Goal: Transaction & Acquisition: Purchase product/service

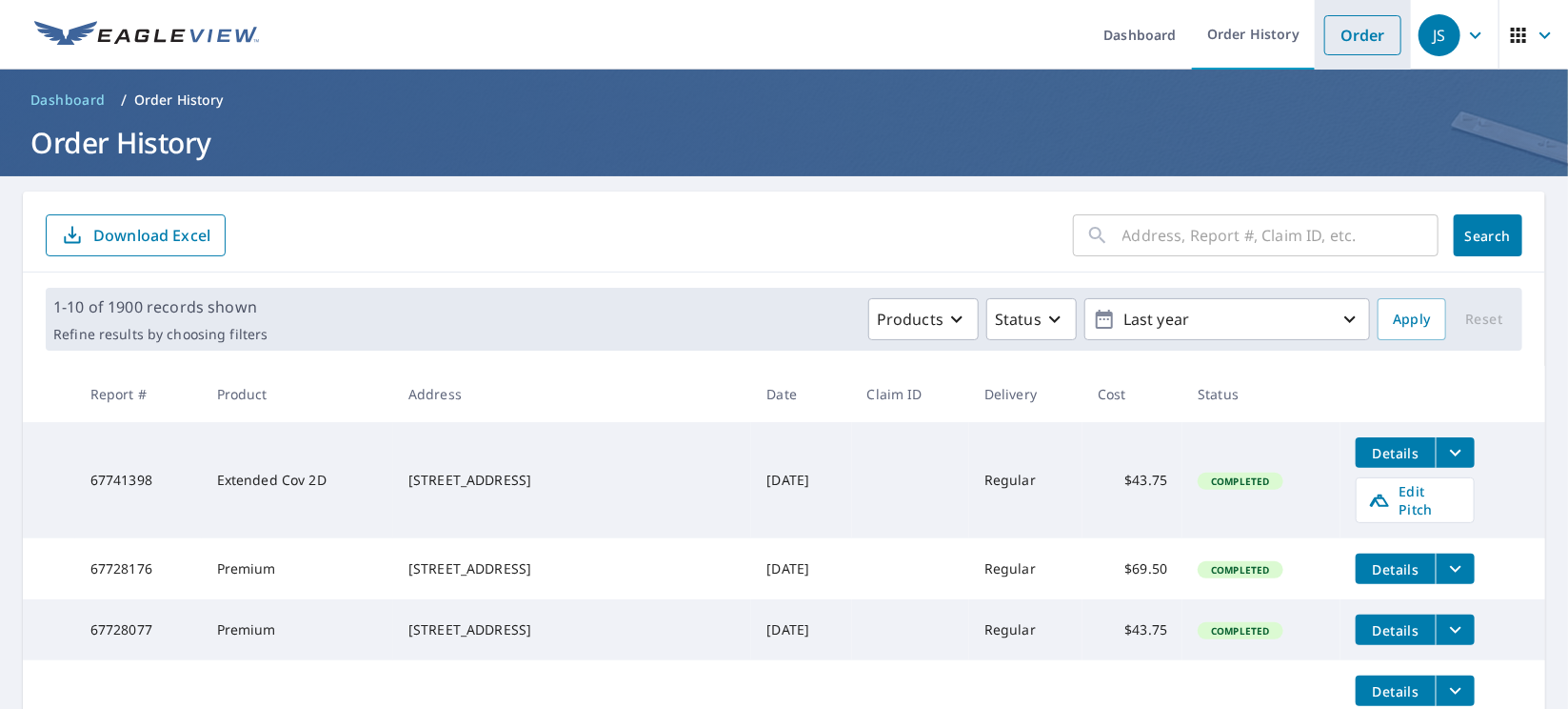
click at [1078, 29] on link "Order" at bounding box center [1363, 36] width 77 height 40
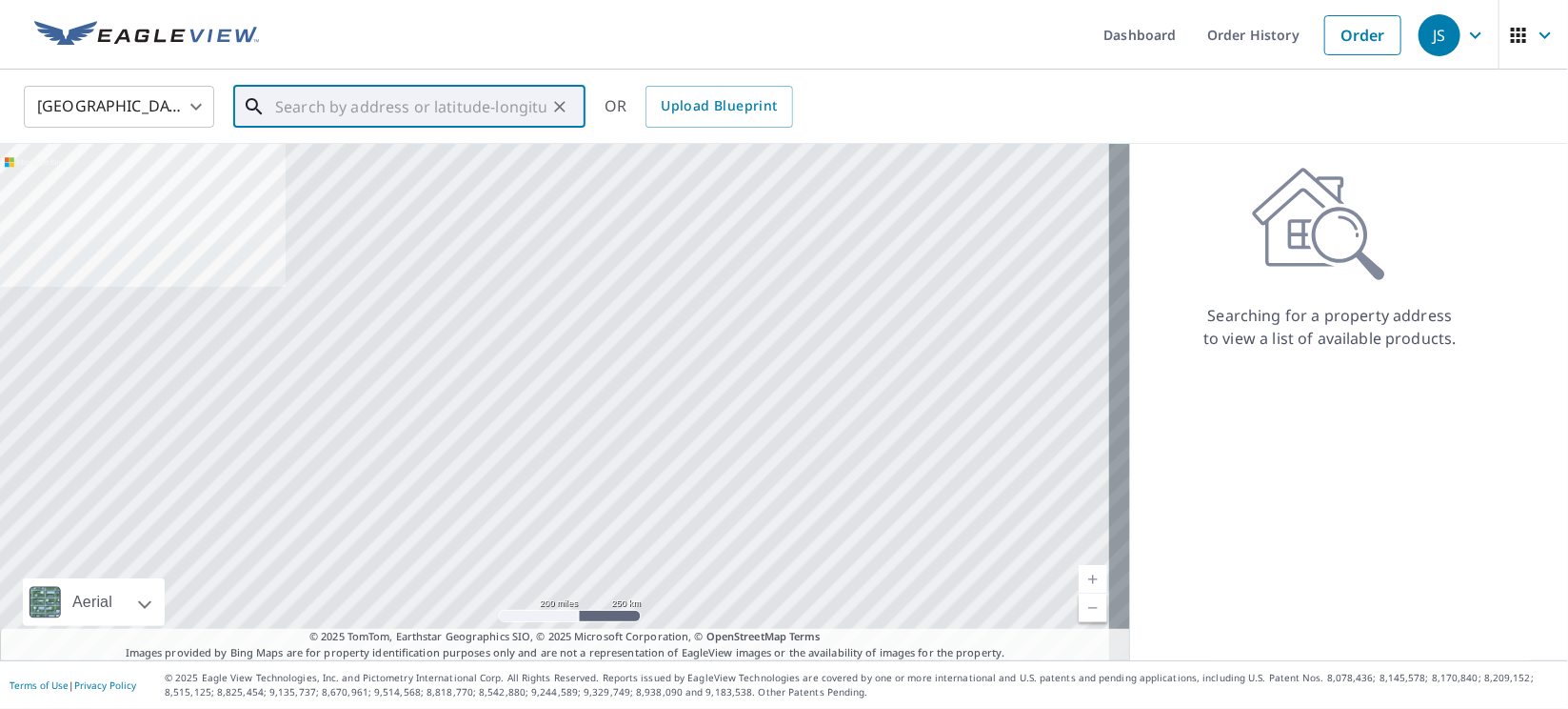
click at [461, 104] on input "text" at bounding box center [411, 107] width 272 height 54
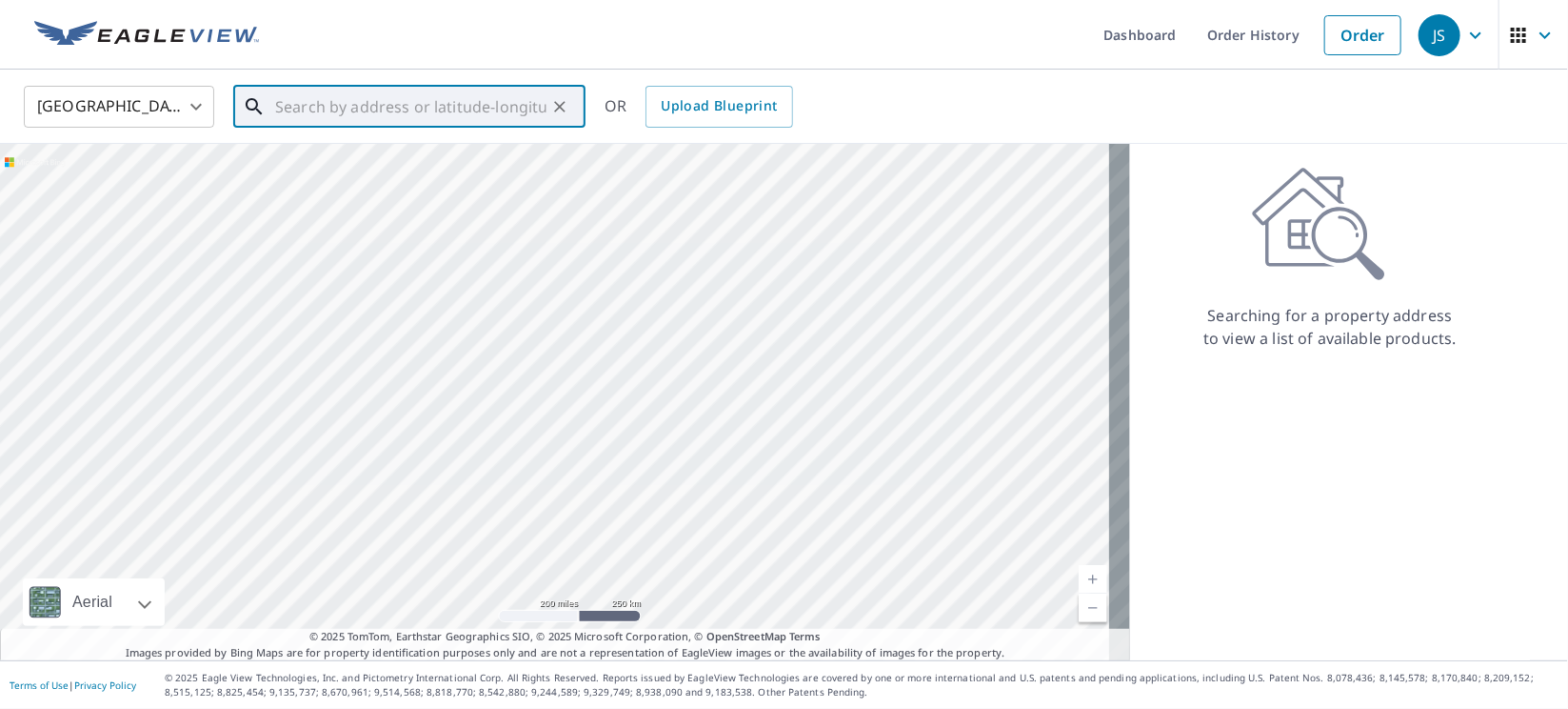
paste input "[STREET_ADDRESS]"
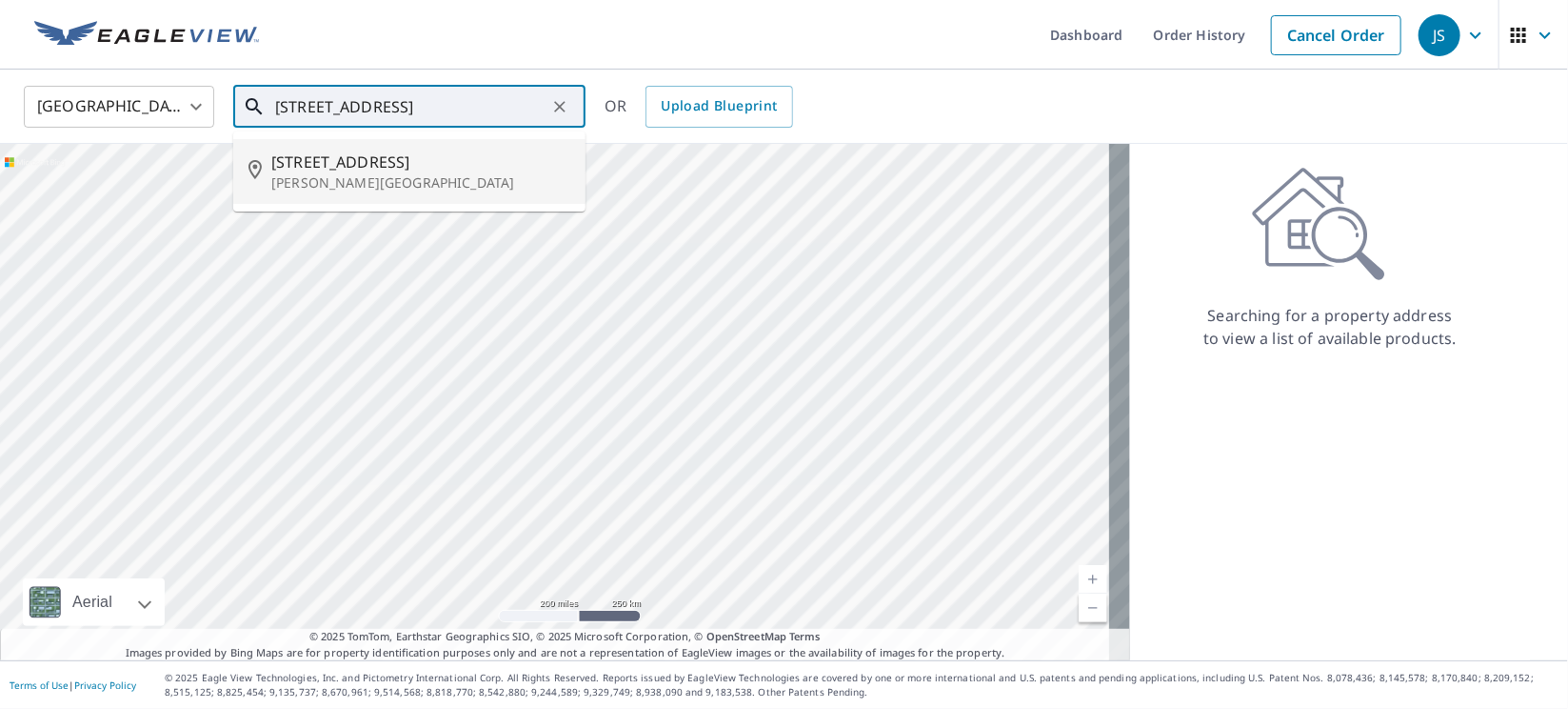
click at [351, 185] on p "[PERSON_NAME][GEOGRAPHIC_DATA]" at bounding box center [421, 183] width 299 height 19
type input "[STREET_ADDRESS][PERSON_NAME]"
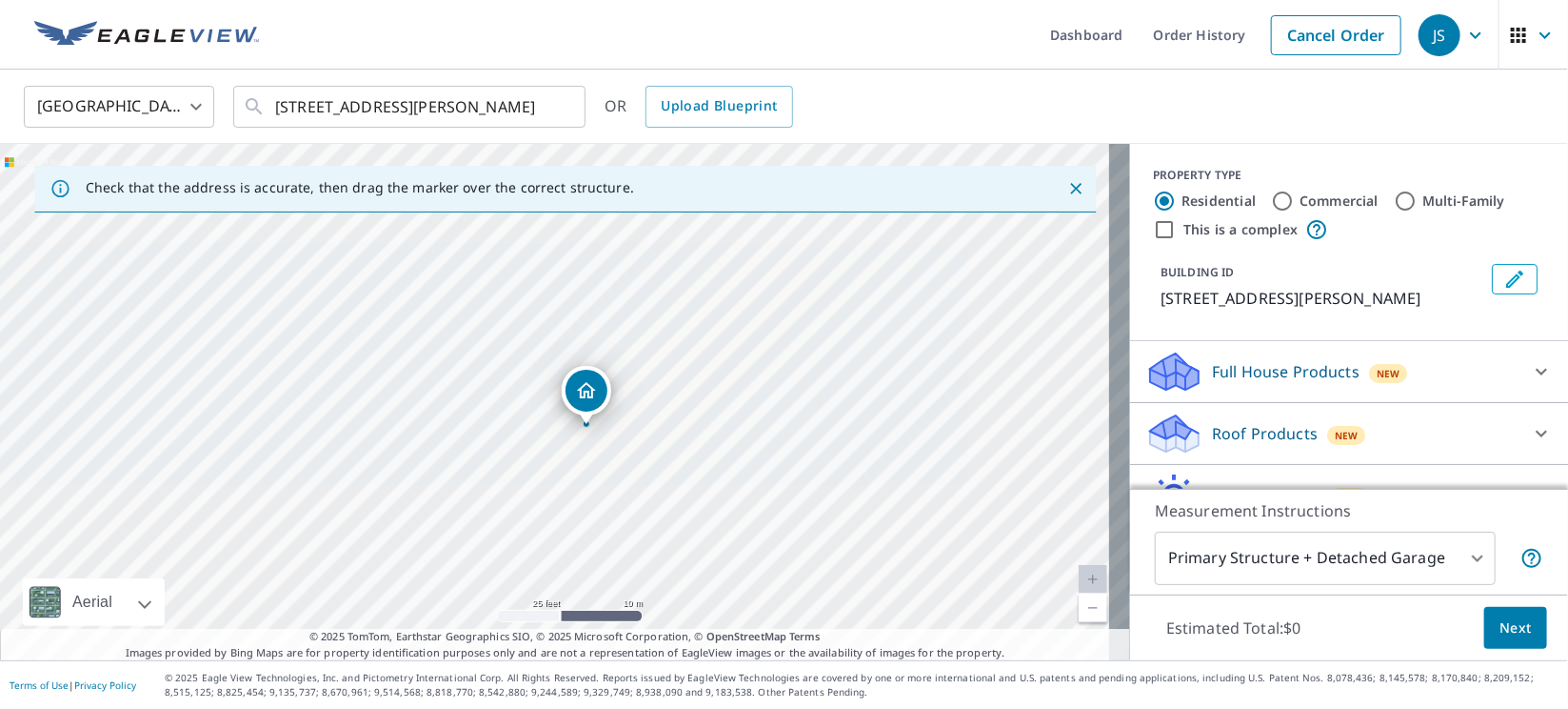
drag, startPoint x: 747, startPoint y: 288, endPoint x: 712, endPoint y: 413, distance: 129.8
click at [712, 413] on div "[STREET_ADDRESS][PERSON_NAME]" at bounding box center [565, 403] width 1130 height 517
click at [1078, 445] on p "Roof Products" at bounding box center [1265, 433] width 106 height 23
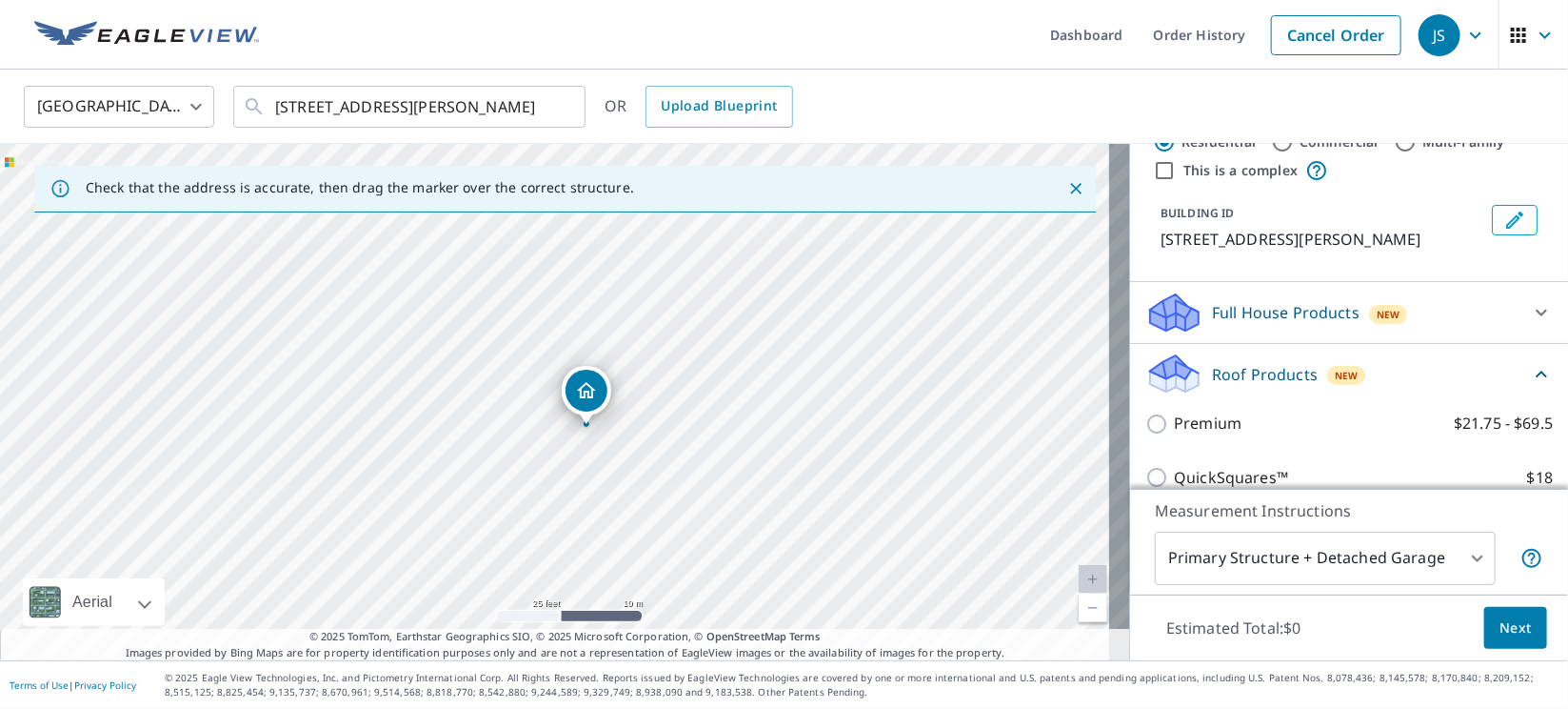
scroll to position [142, 0]
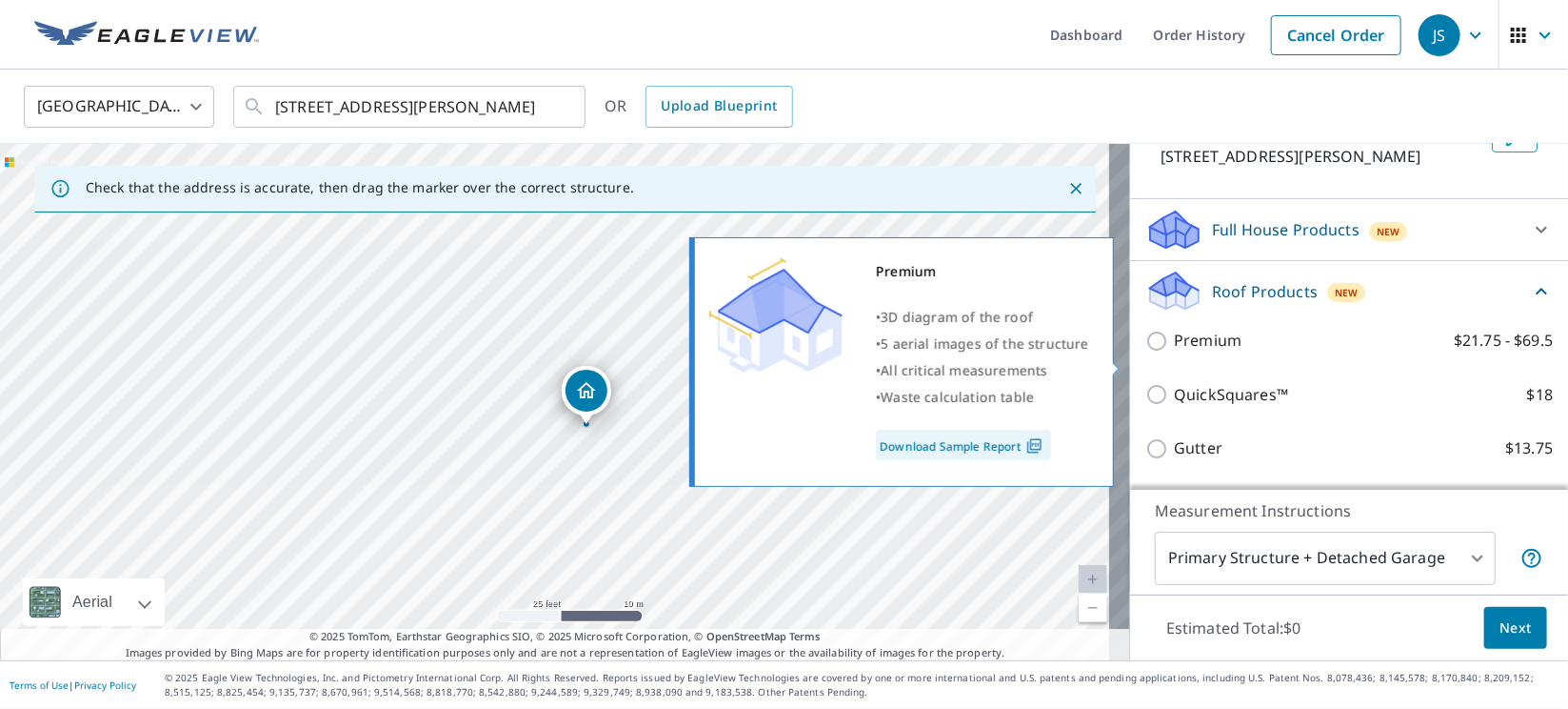
click at [1078, 353] on input "Premium $21.75 - $69.5" at bounding box center [1160, 341] width 29 height 23
checkbox input "true"
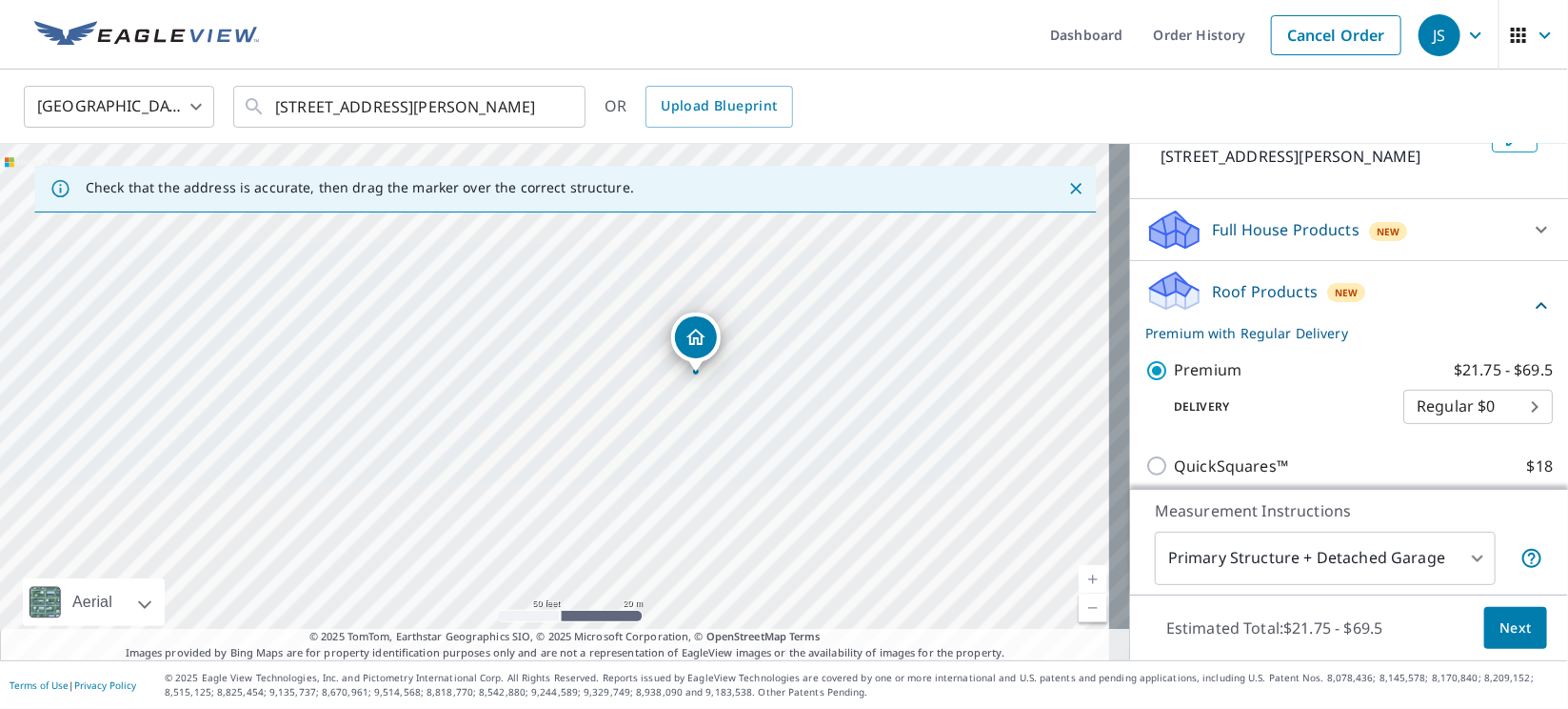
drag, startPoint x: 853, startPoint y: 460, endPoint x: 839, endPoint y: 418, distance: 44.3
click at [839, 418] on div "[STREET_ADDRESS][PERSON_NAME]" at bounding box center [565, 403] width 1130 height 517
click at [1078, 623] on span "Next" at bounding box center [1516, 628] width 33 height 24
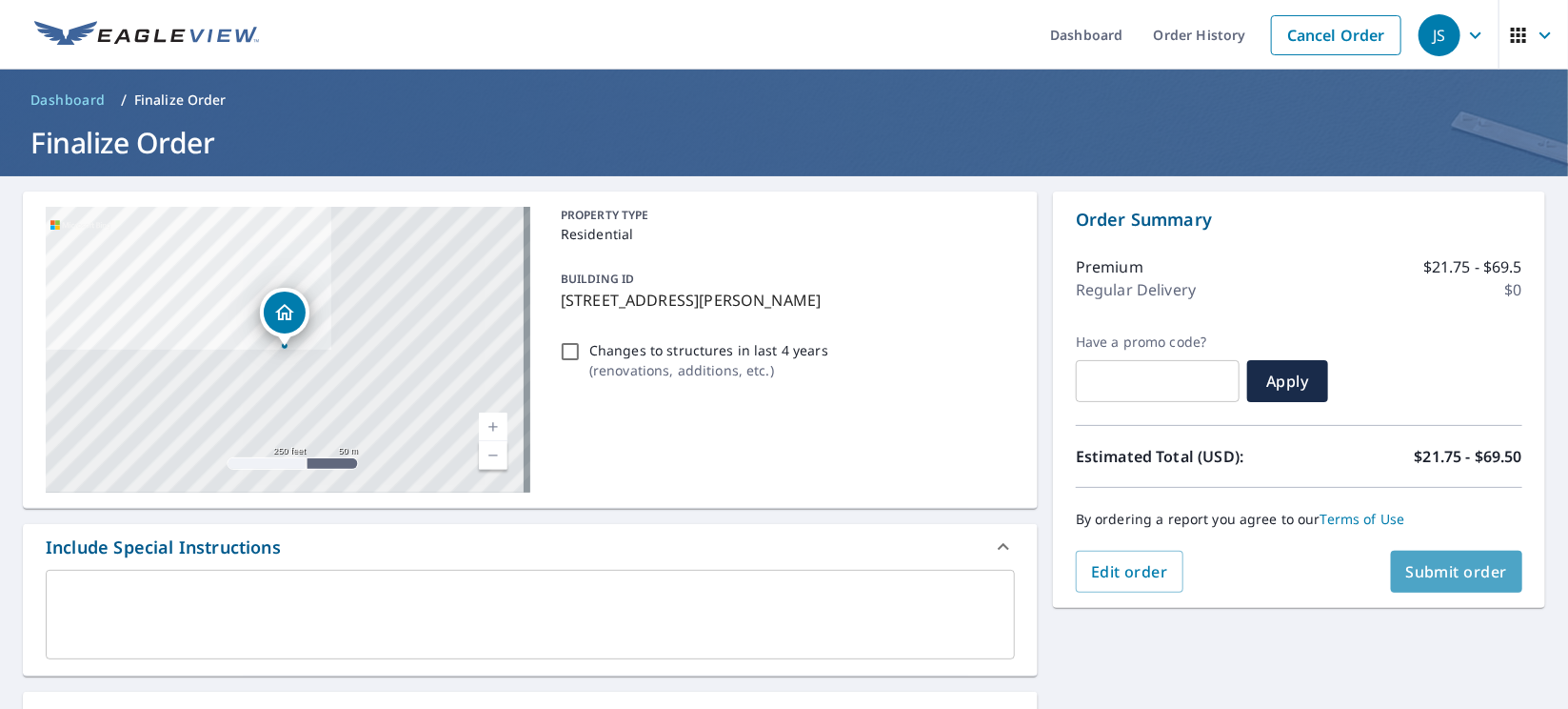
click at [1078, 576] on span "Submit order" at bounding box center [1458, 572] width 102 height 21
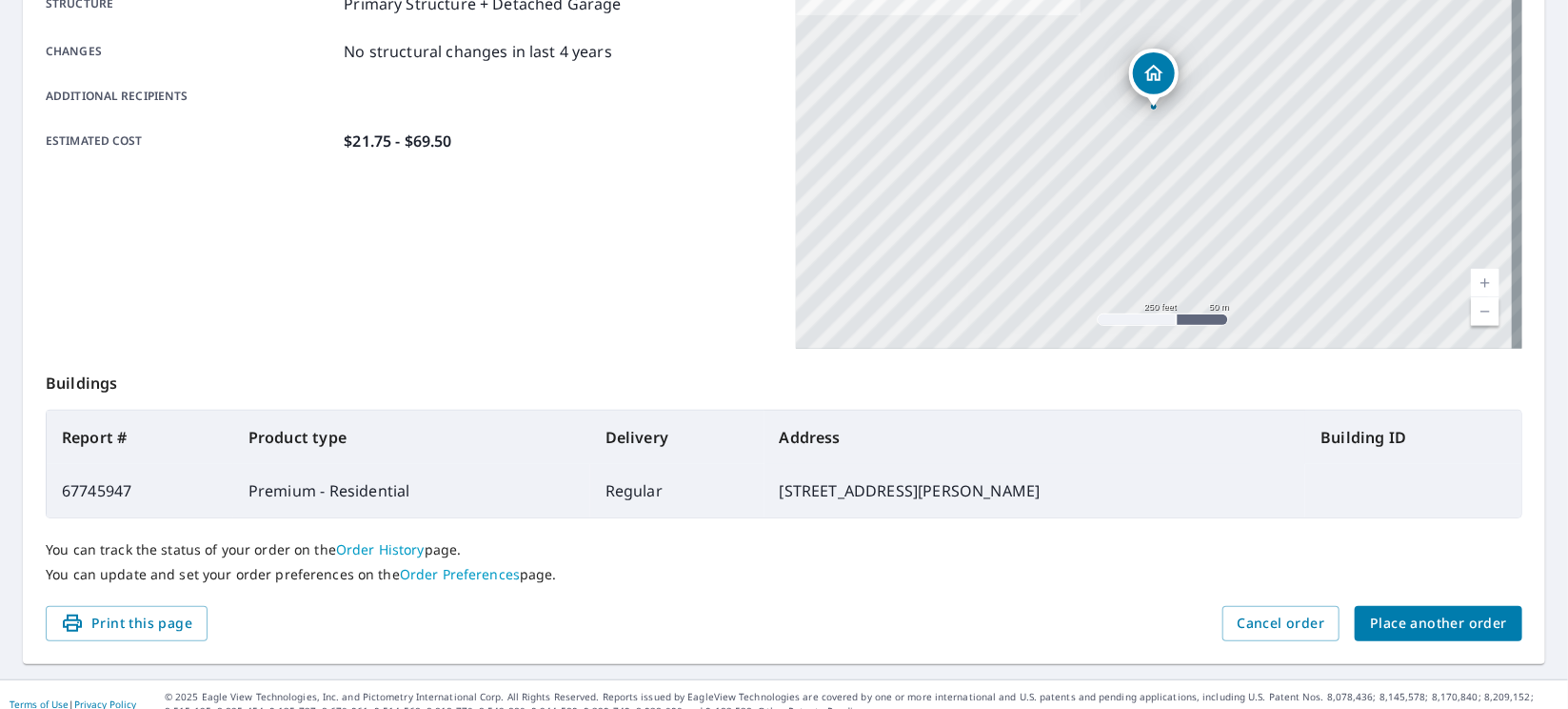
scroll to position [410, 0]
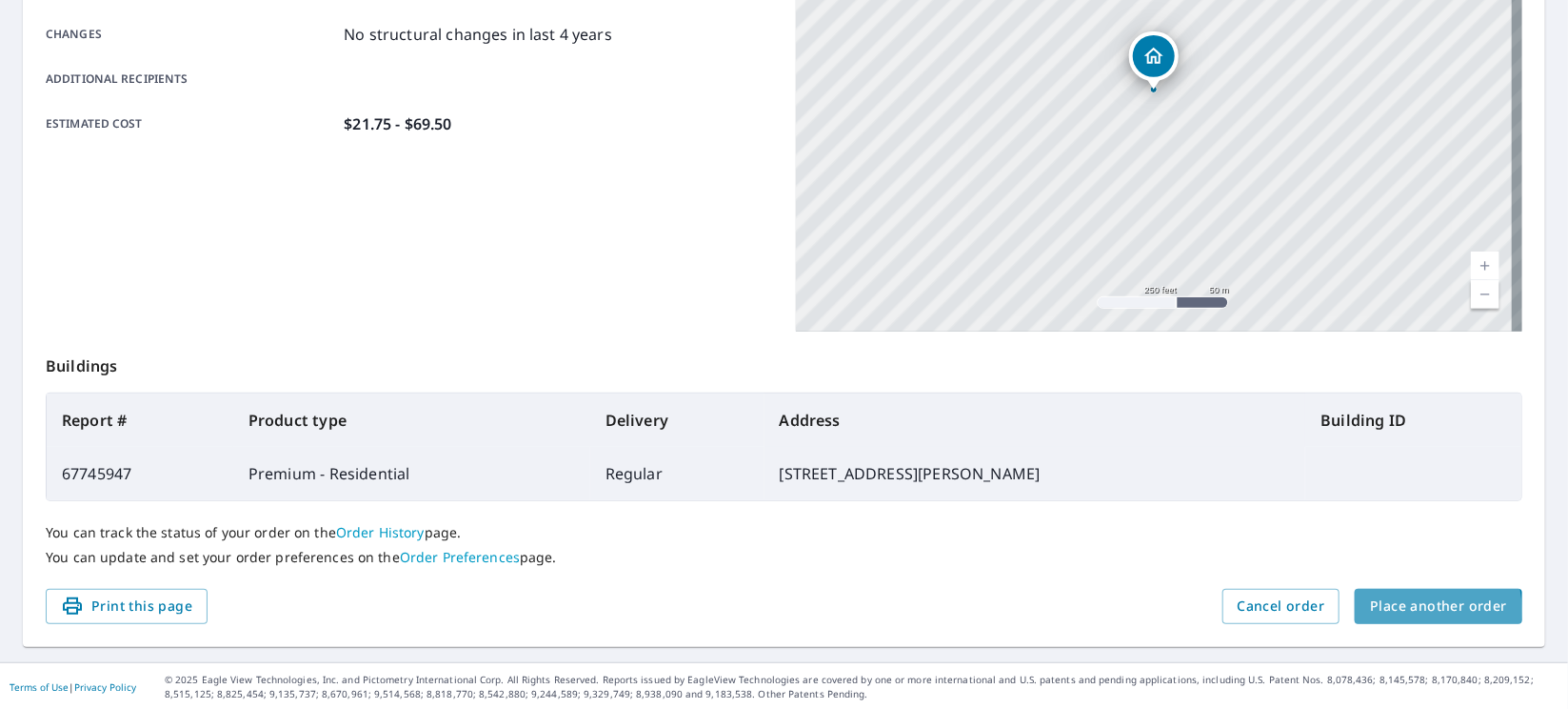
click at [1078, 609] on span "Place another order" at bounding box center [1438, 606] width 137 height 24
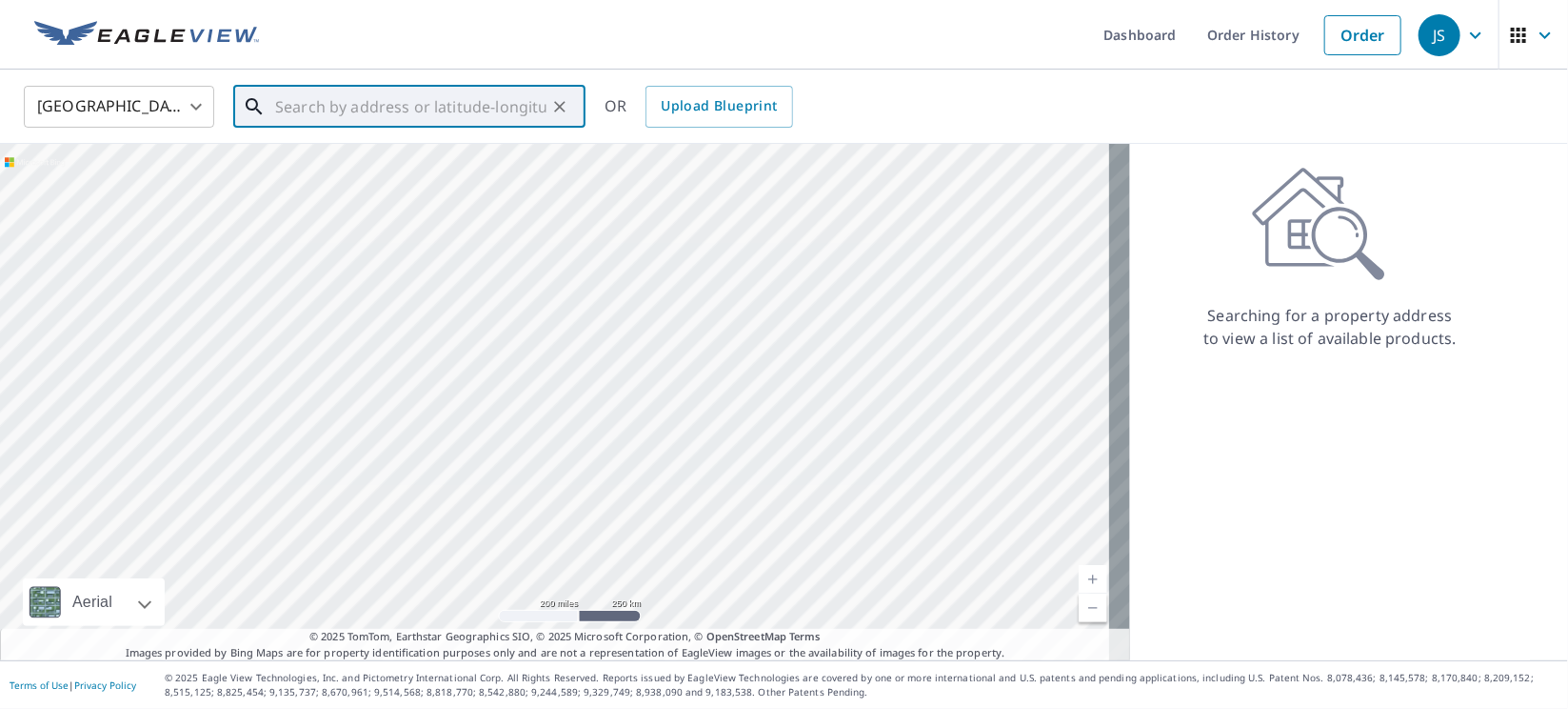
paste input "27567 - [PERSON_NAME]"
type input "27567 - [PERSON_NAME]"
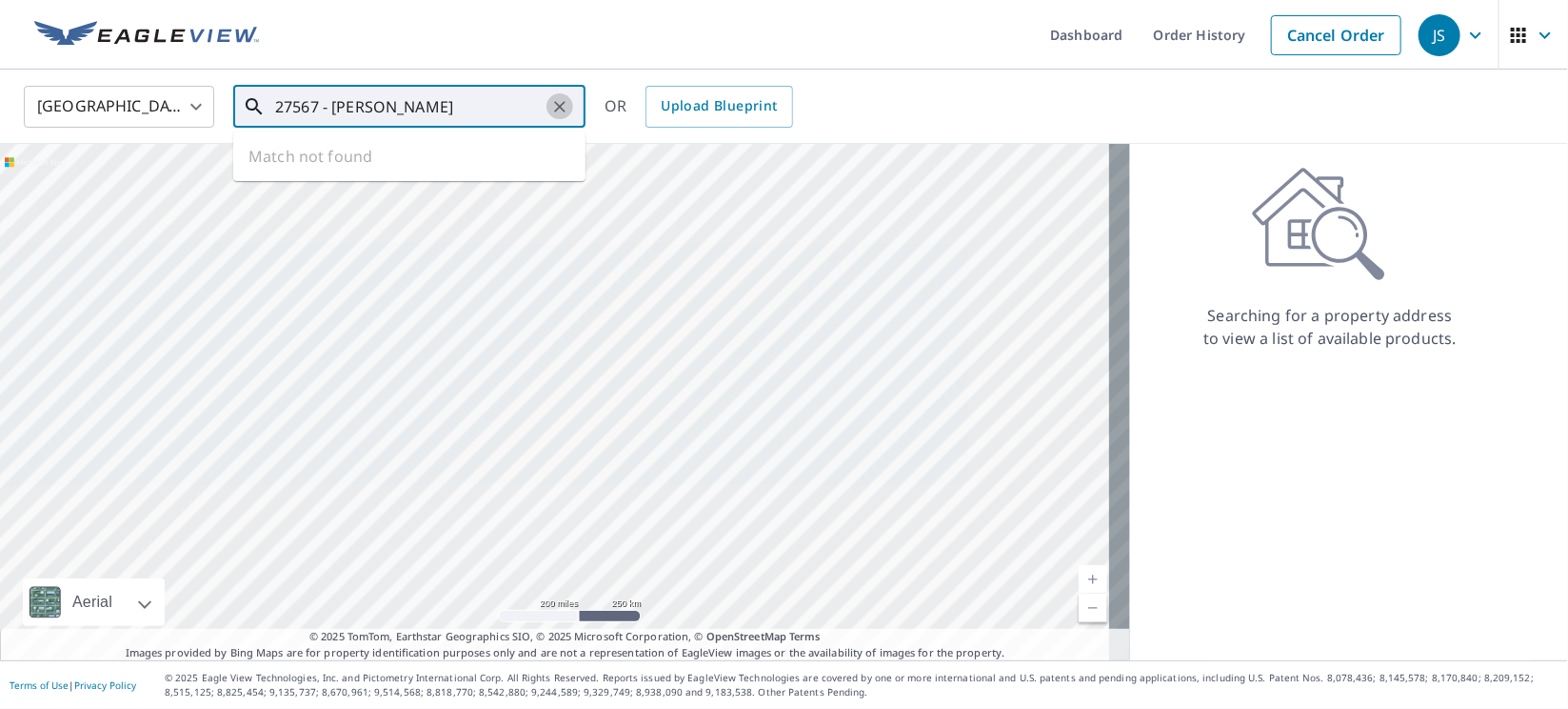
click at [565, 106] on icon "Clear" at bounding box center [560, 107] width 19 height 19
paste input "[STREET_ADDRESS]"
click at [348, 179] on p "[PERSON_NAME][GEOGRAPHIC_DATA]" at bounding box center [421, 183] width 299 height 19
type input "[STREET_ADDRESS][PERSON_NAME]"
